Goal: Task Accomplishment & Management: Complete application form

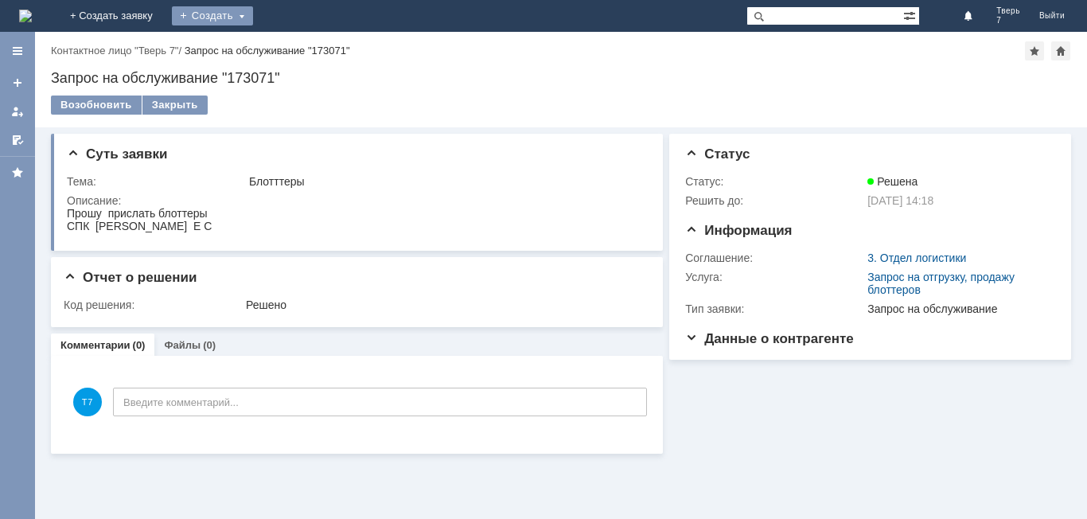
click at [253, 10] on div "Создать" at bounding box center [212, 15] width 81 height 19
click at [296, 52] on link "Заявка" at bounding box center [235, 47] width 121 height 19
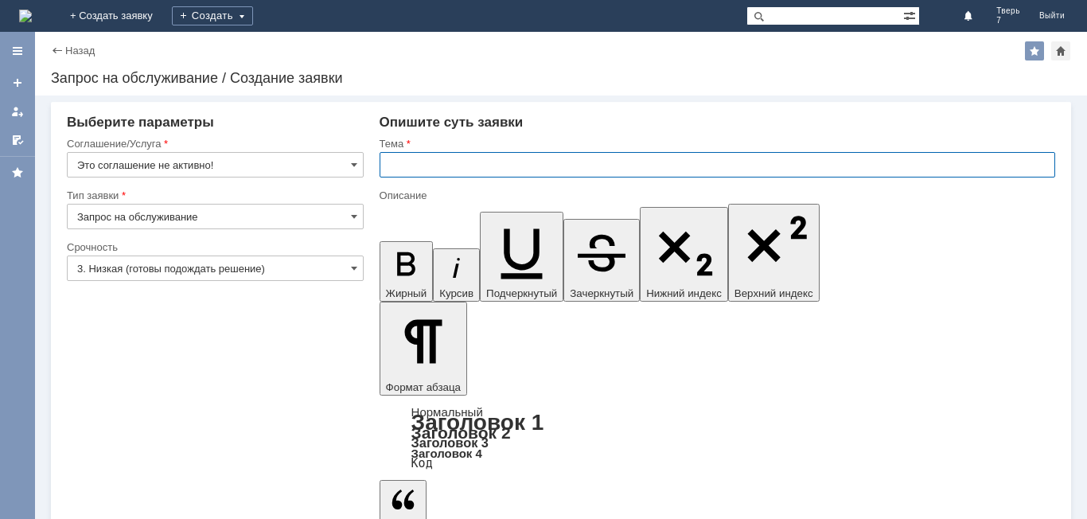
click at [400, 166] on input "text" at bounding box center [718, 164] width 676 height 25
type input "оч"
drag, startPoint x: 394, startPoint y: 4374, endPoint x: 761, endPoint y: 4604, distance: 433.1
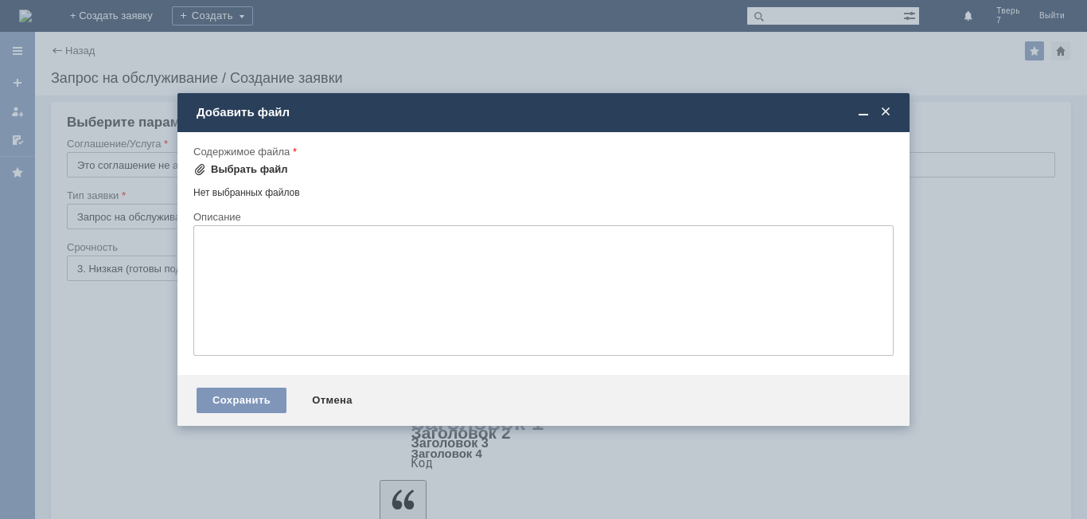
click at [222, 164] on div "Выбрать файл" at bounding box center [249, 169] width 77 height 13
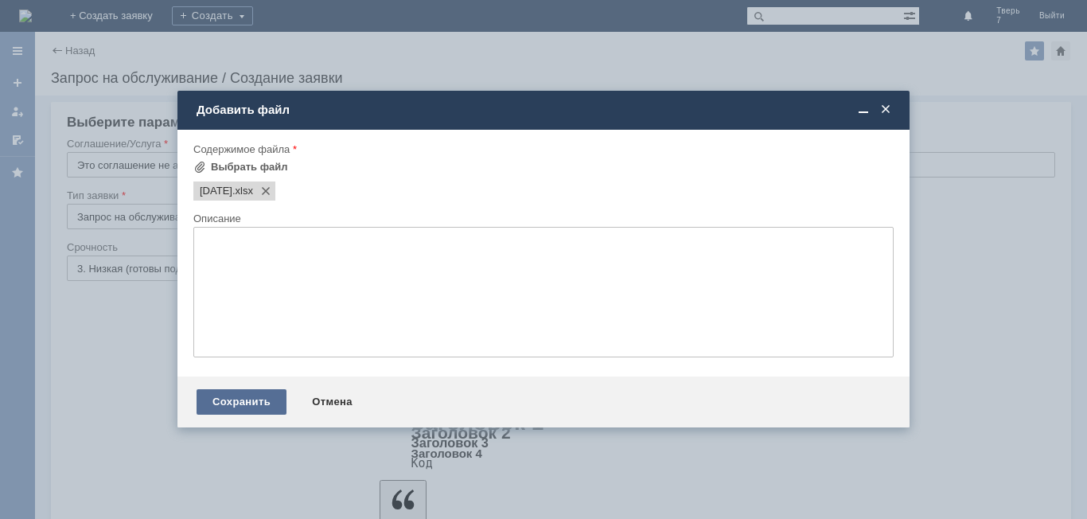
click at [225, 398] on div "Сохранить" at bounding box center [242, 401] width 90 height 25
